Goal: Task Accomplishment & Management: Complete application form

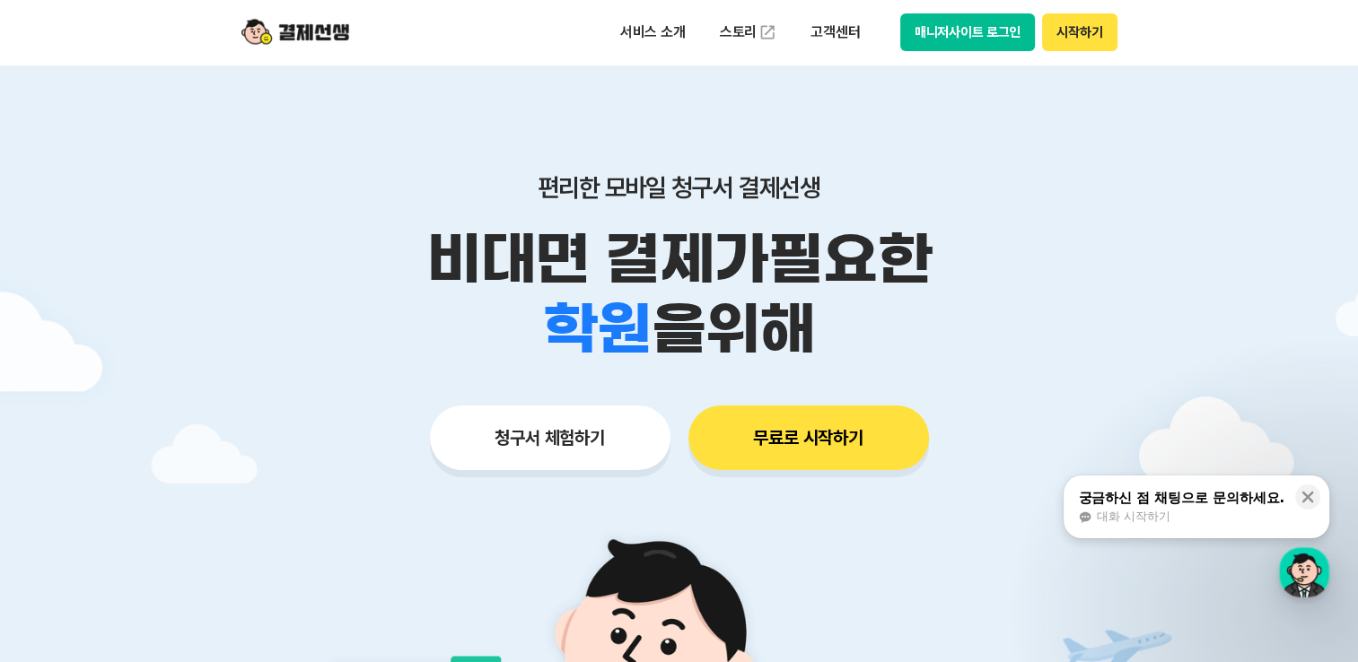
click at [1062, 36] on button "시작하기" at bounding box center [1079, 32] width 75 height 38
click at [1096, 42] on button "시작하기" at bounding box center [1079, 32] width 75 height 38
click at [1063, 34] on button "시작하기" at bounding box center [1079, 32] width 75 height 38
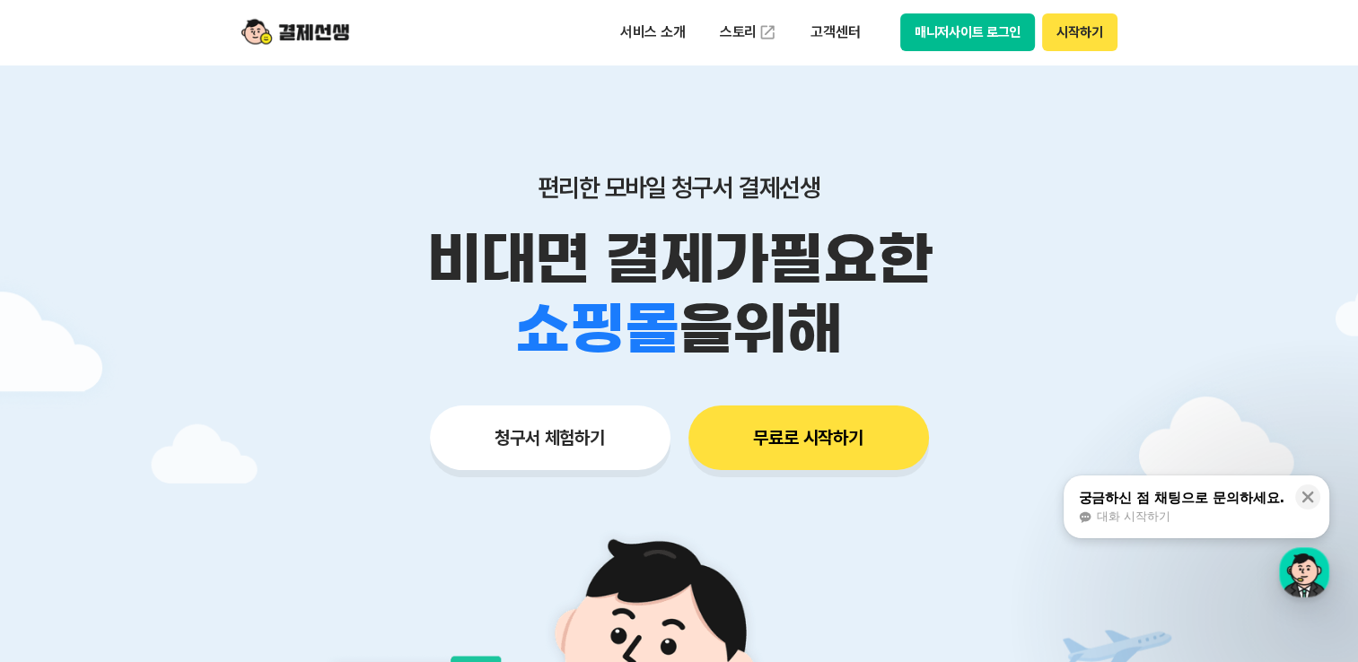
click at [820, 431] on button "무료로 시작하기" at bounding box center [808, 438] width 241 height 65
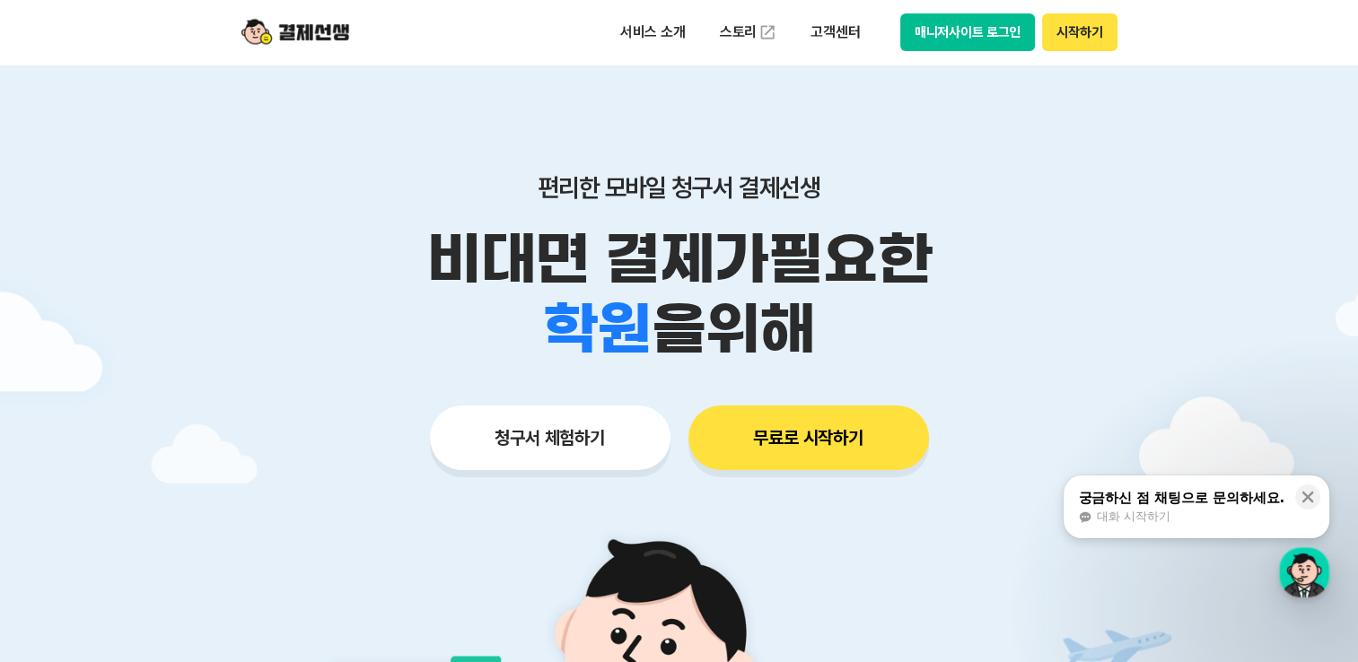
click at [1085, 47] on button "시작하기" at bounding box center [1079, 32] width 75 height 38
